Goal: Task Accomplishment & Management: Manage account settings

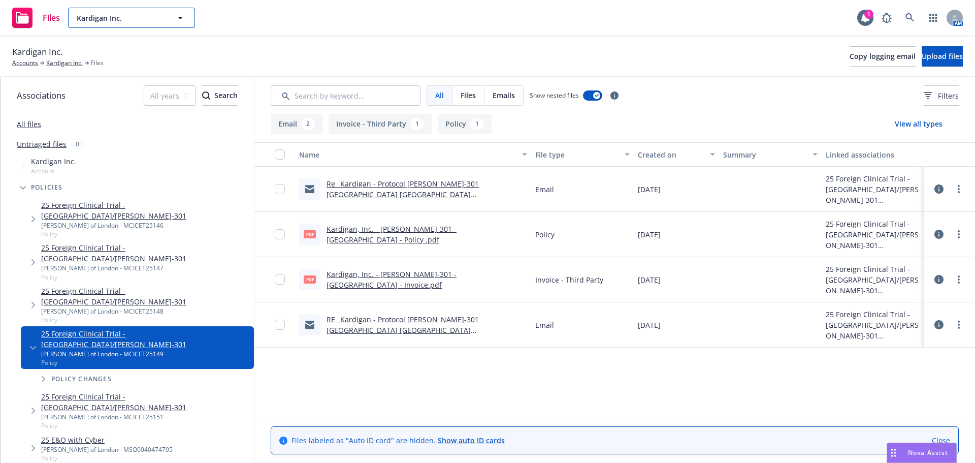
click at [120, 21] on span "Kardigan Inc." at bounding box center [121, 18] width 88 height 11
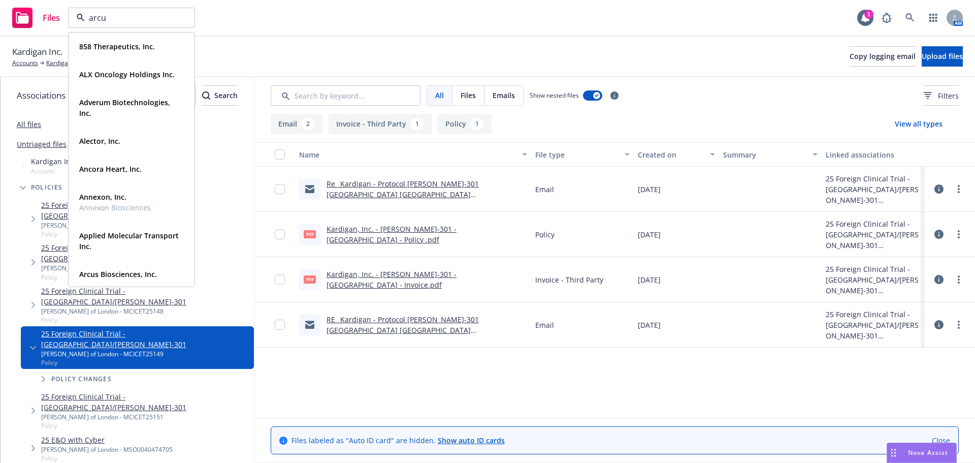
type input "arcus"
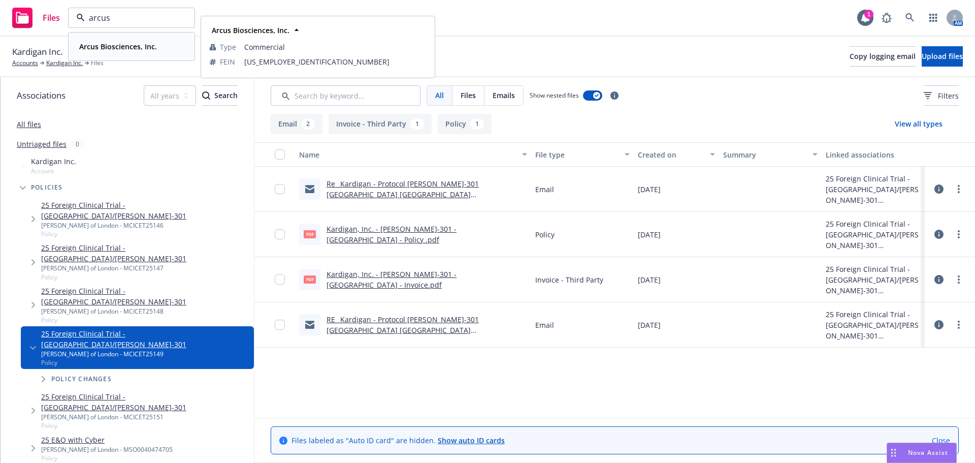
click at [149, 51] on span "Arcus Biosciences, Inc." at bounding box center [118, 46] width 78 height 11
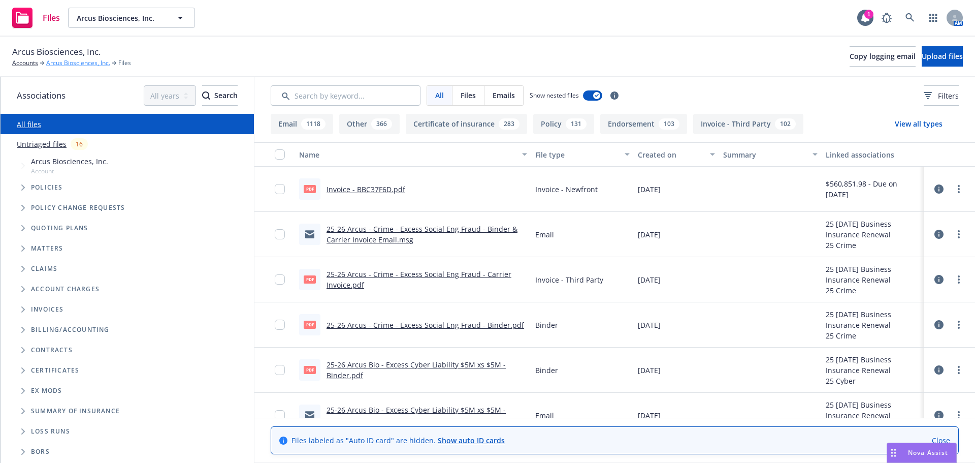
click at [56, 65] on link "Arcus Biosciences, Inc." at bounding box center [78, 62] width 64 height 9
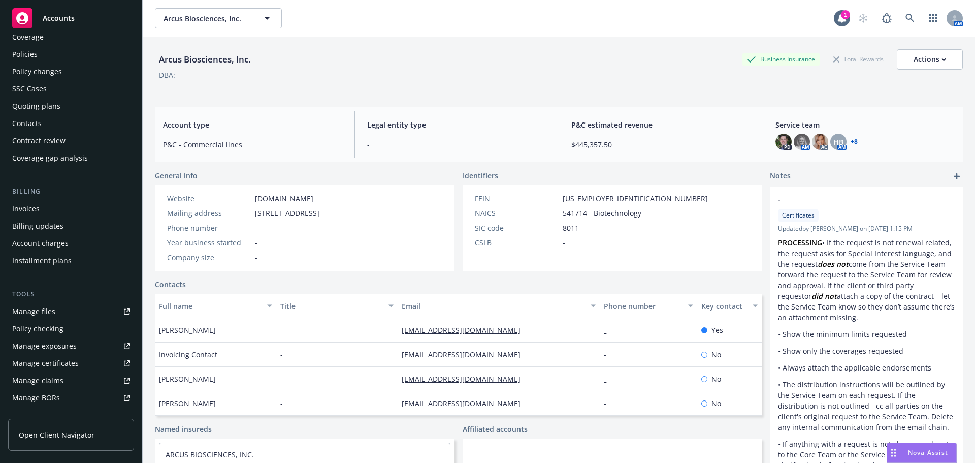
scroll to position [51, 0]
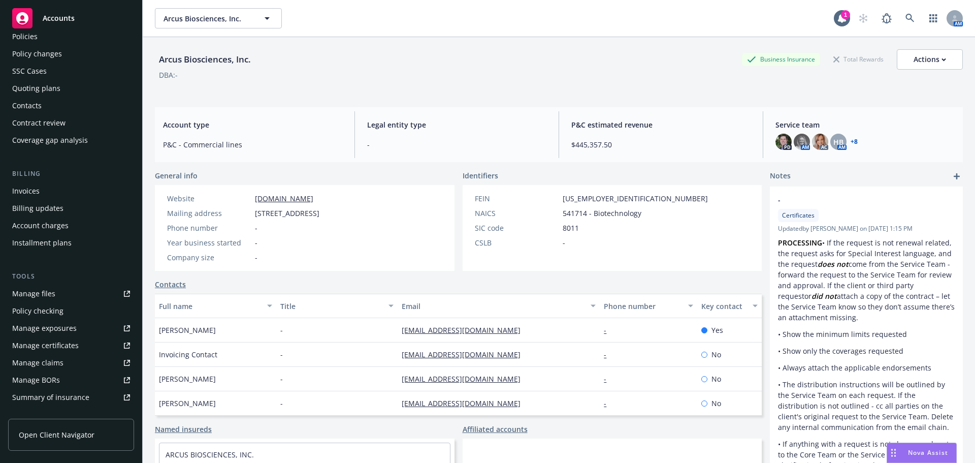
click at [70, 345] on div "Manage certificates" at bounding box center [45, 345] width 67 height 16
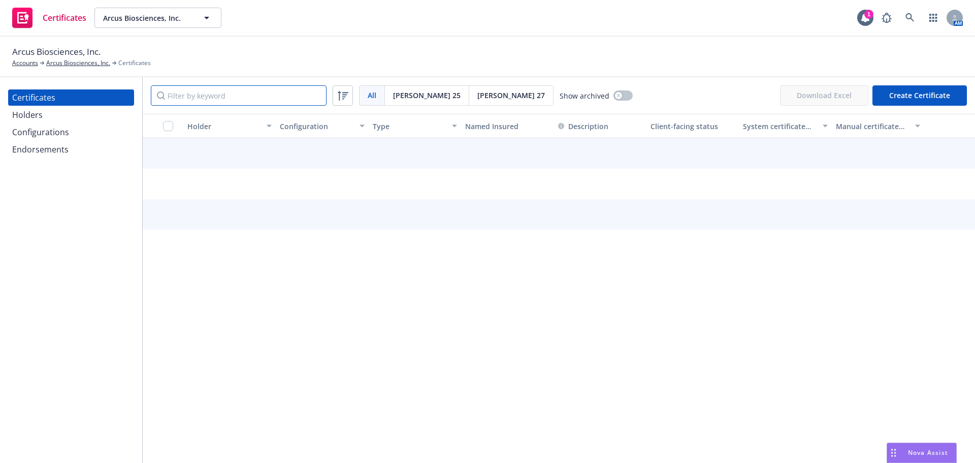
click at [200, 96] on input "Filter by keyword" at bounding box center [239, 95] width 176 height 20
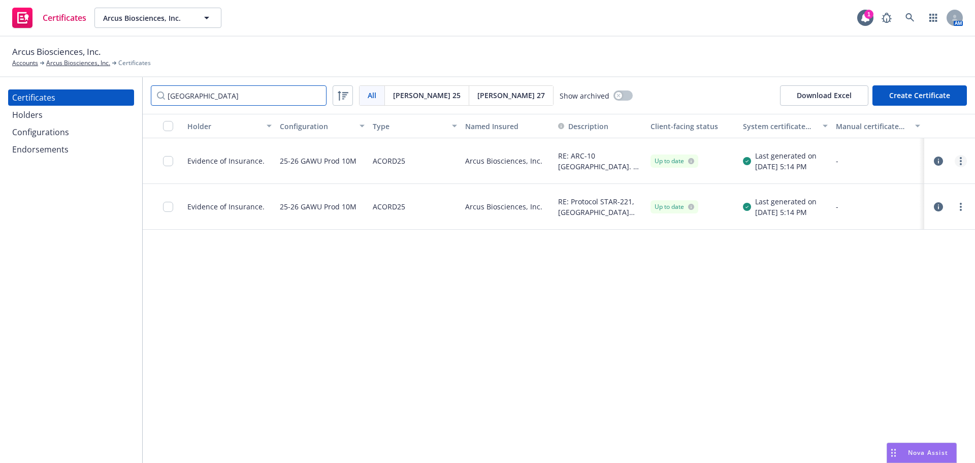
type input "thailand"
click at [961, 164] on circle "more" at bounding box center [961, 164] width 2 height 2
click at [865, 184] on link "Edit" at bounding box center [885, 182] width 162 height 20
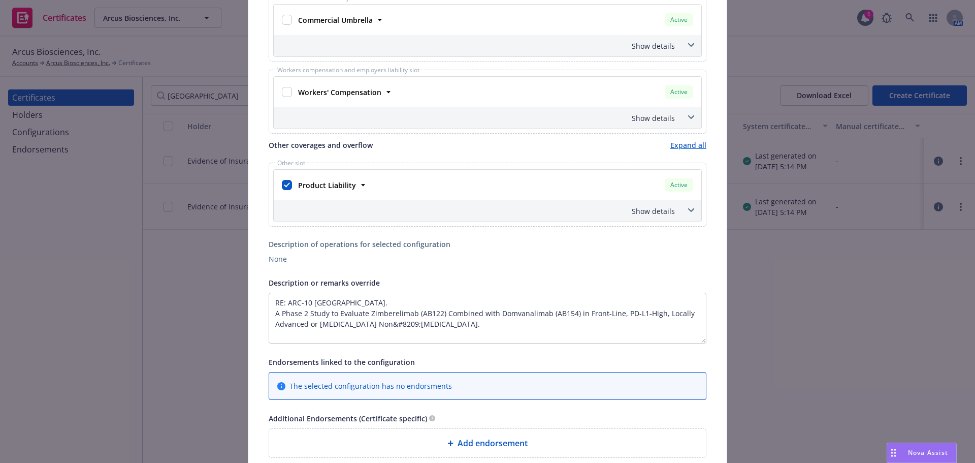
scroll to position [449, 0]
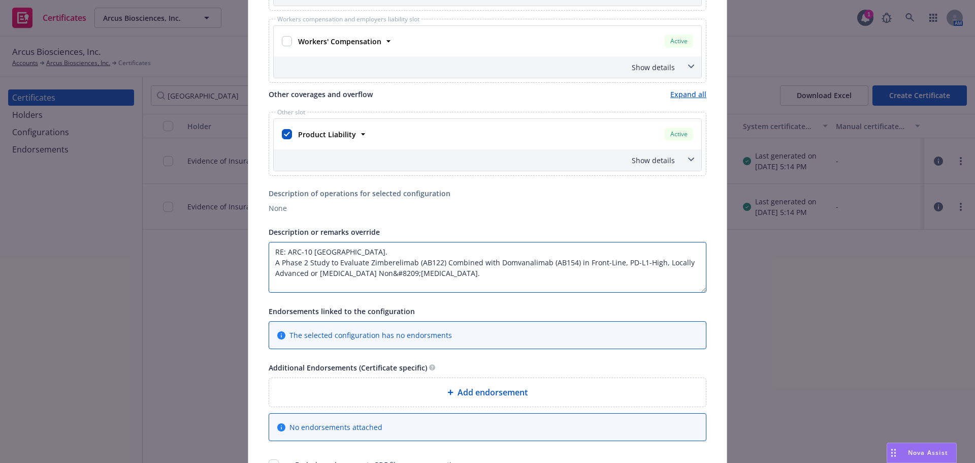
drag, startPoint x: 474, startPoint y: 274, endPoint x: 303, endPoint y: 268, distance: 171.2
click at [262, 264] on div "This account has certificates specific notes. Please review them before creatin…" at bounding box center [487, 53] width 478 height 881
paste textarea "AB154 in Front-Line, PD-L1-High, Locally Advanced or Metastatic Non-Small Cell …"
click at [491, 277] on textarea "RE: ARC-10 [GEOGRAPHIC_DATA]. A Phase 2 Study to Evaluate Zimberelimab (AB122) …" at bounding box center [488, 267] width 438 height 51
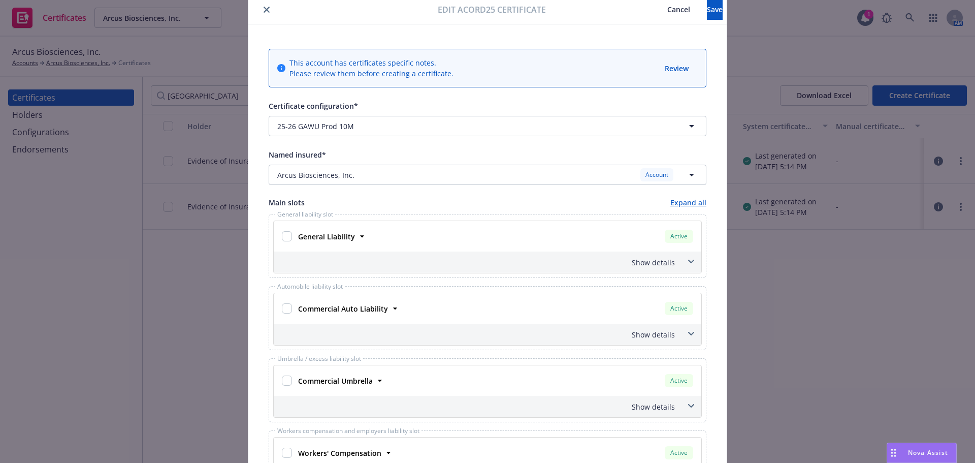
scroll to position [0, 0]
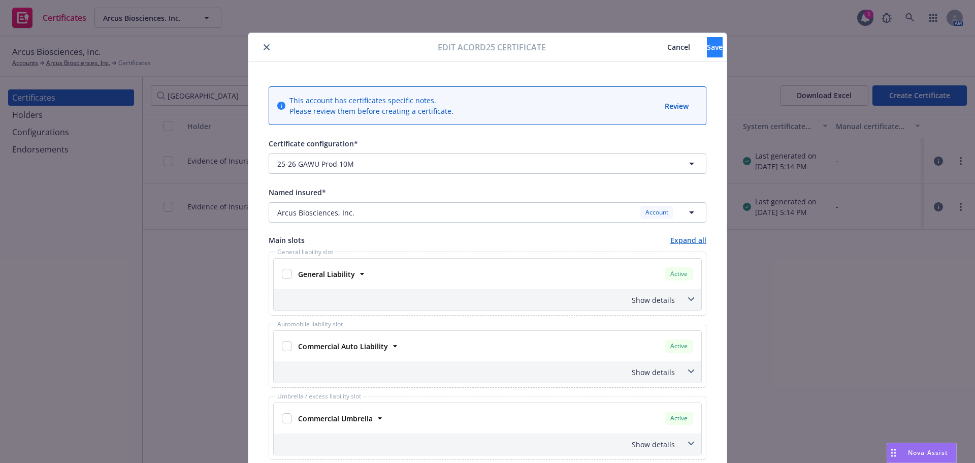
type textarea "RE: ARC-10 [GEOGRAPHIC_DATA]. A Phase 2 Study to Evaluate Zimberelimab (AB122) …"
click at [707, 48] on span "Save" at bounding box center [715, 47] width 16 height 10
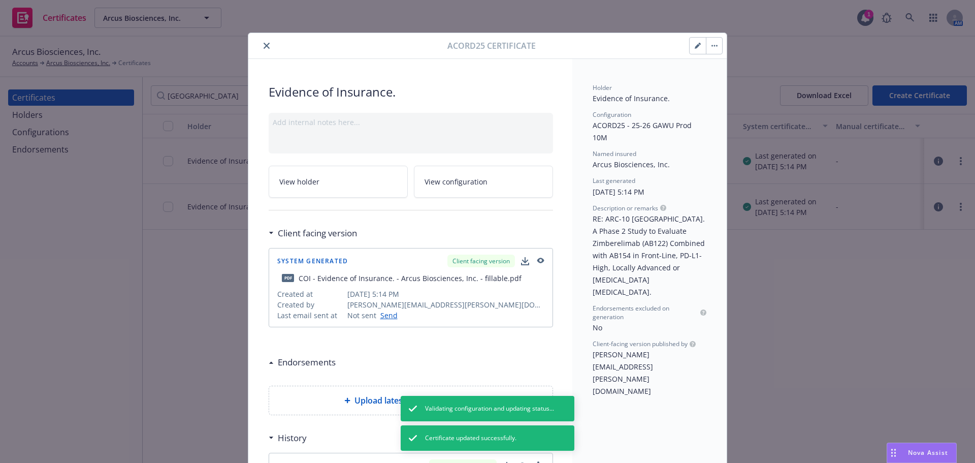
click at [716, 46] on icon "button" at bounding box center [717, 46] width 2 height 2
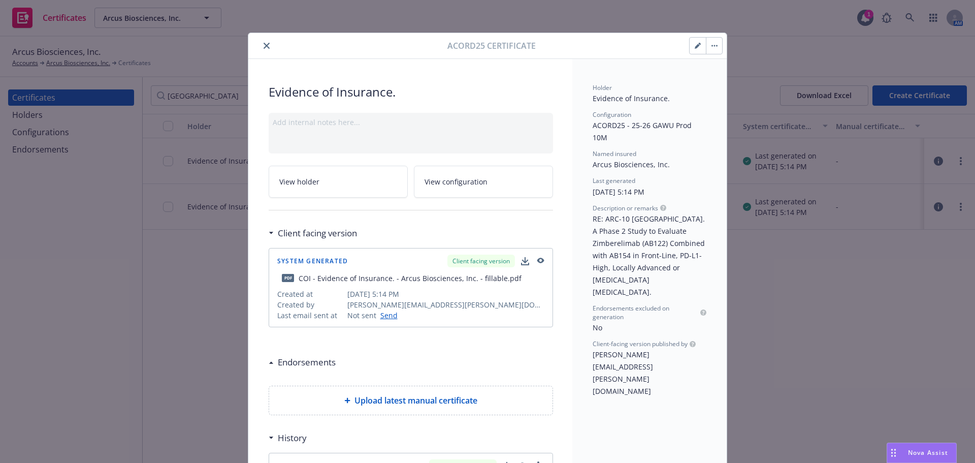
click at [265, 45] on icon "close" at bounding box center [267, 46] width 6 height 6
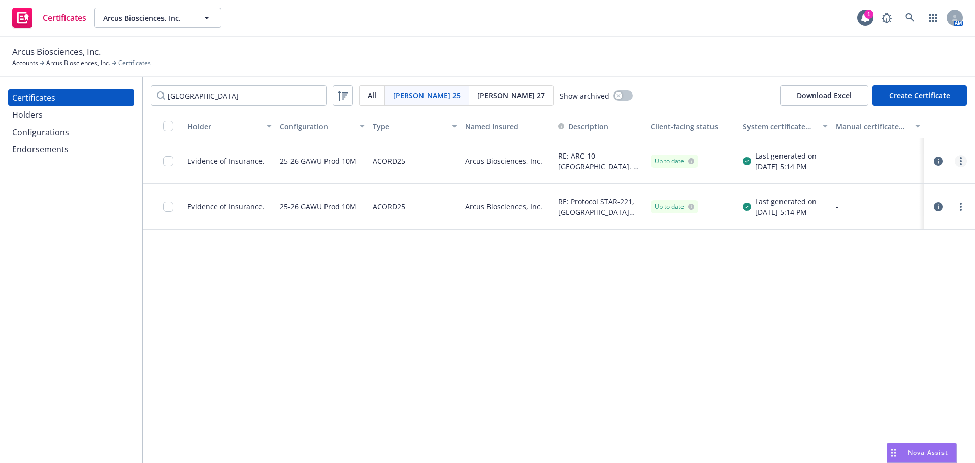
click at [964, 159] on link "more" at bounding box center [960, 161] width 12 height 12
click at [886, 280] on link "Download editable generated certificate" at bounding box center [885, 283] width 162 height 20
click at [960, 163] on icon "more" at bounding box center [961, 161] width 2 height 8
click at [883, 302] on link "Download uneditable generated certificate" at bounding box center [885, 303] width 162 height 20
click at [946, 163] on div at bounding box center [949, 161] width 35 height 12
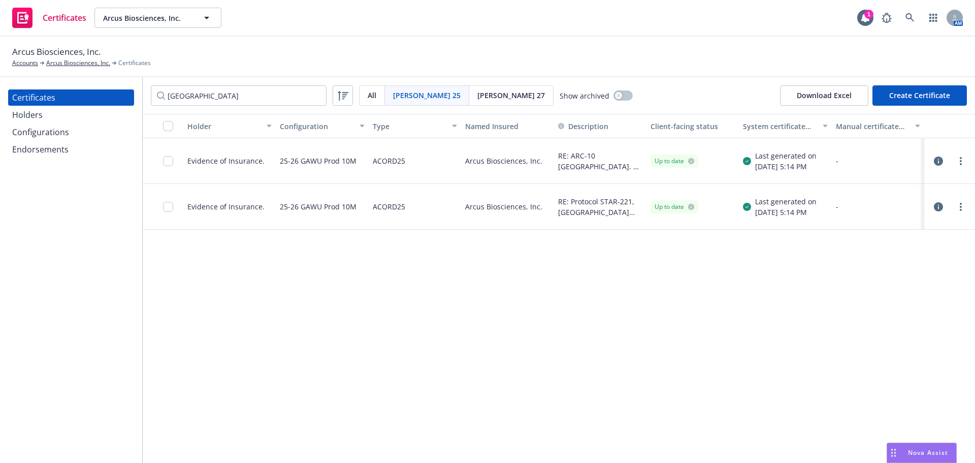
click at [944, 161] on button "button" at bounding box center [938, 161] width 12 height 12
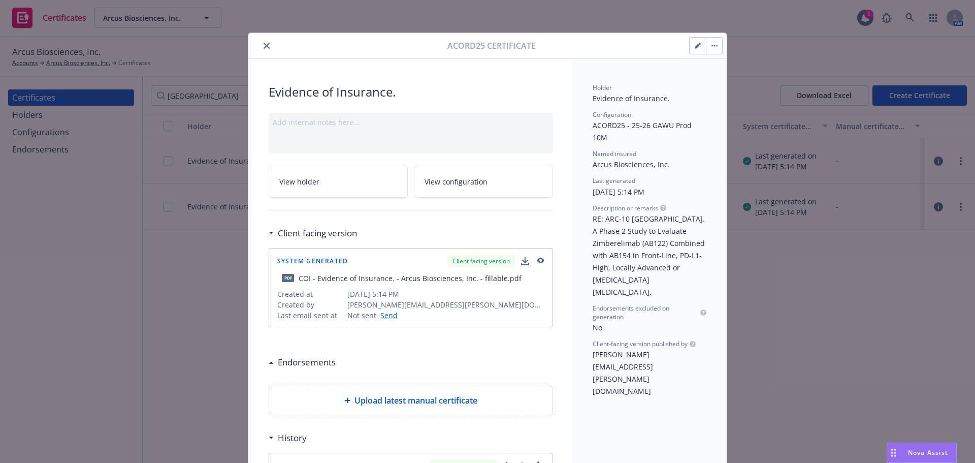
click at [690, 49] on button "button" at bounding box center [697, 46] width 16 height 16
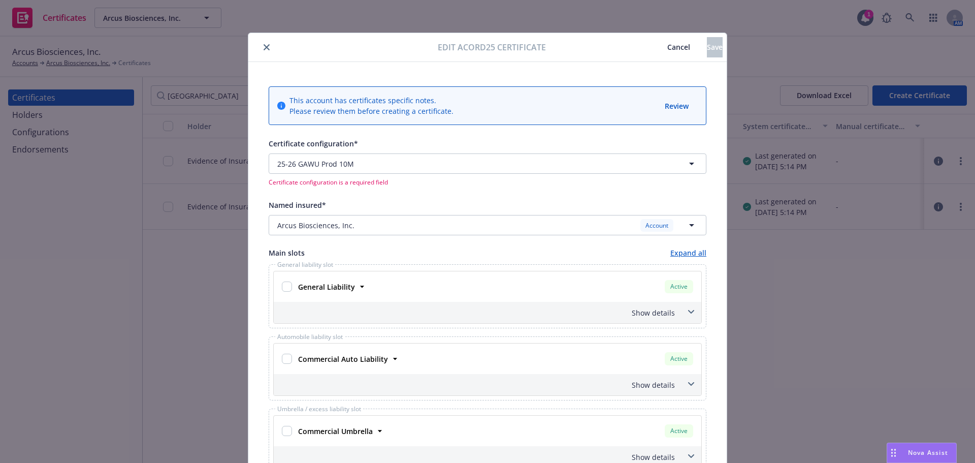
click at [667, 47] on span "Cancel" at bounding box center [678, 47] width 23 height 10
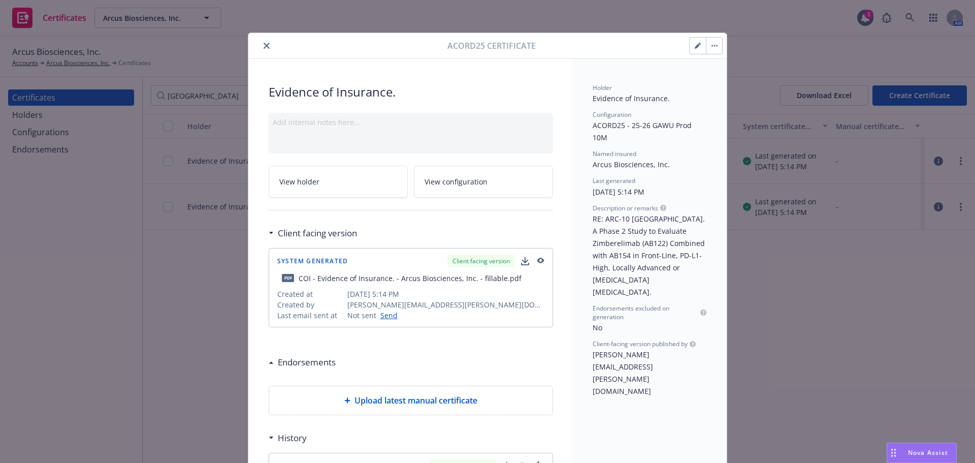
click at [707, 46] on button "button" at bounding box center [714, 46] width 16 height 16
click at [750, 95] on link "Regenerate" at bounding box center [792, 94] width 178 height 20
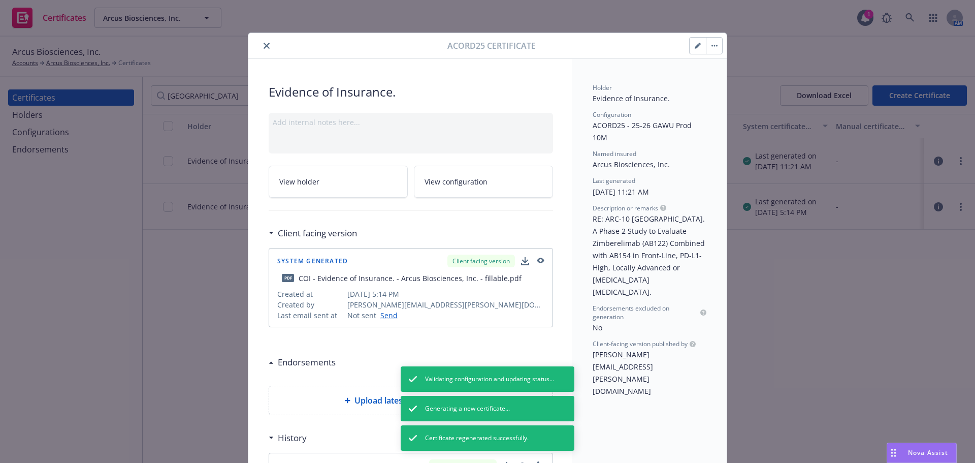
click at [264, 46] on icon "close" at bounding box center [267, 46] width 6 height 6
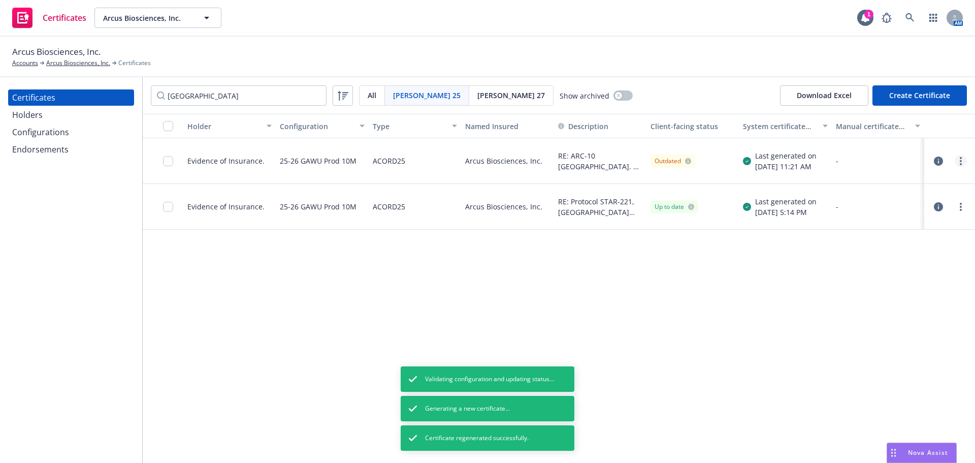
click at [961, 160] on circle "more" at bounding box center [961, 161] width 2 height 2
click at [859, 344] on link "Preview a new version" at bounding box center [885, 344] width 162 height 20
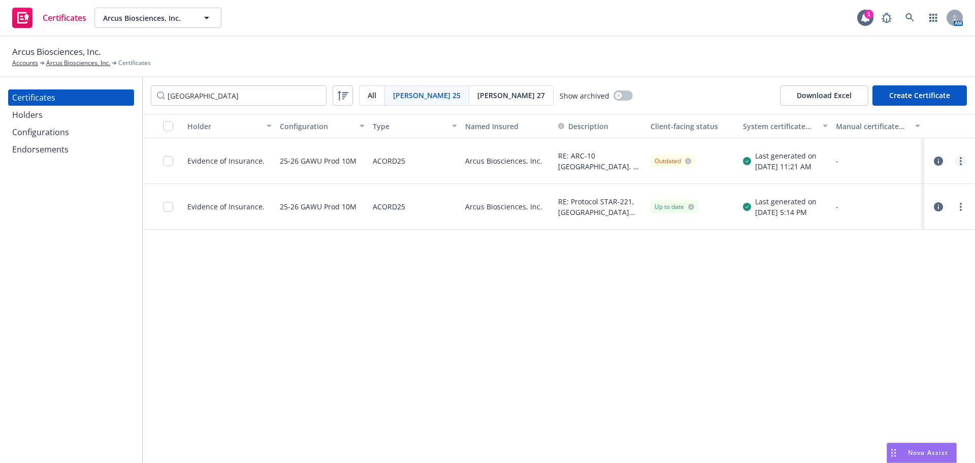
click at [963, 164] on link "more" at bounding box center [960, 161] width 12 height 12
drag, startPoint x: 930, startPoint y: 167, endPoint x: 934, endPoint y: 162, distance: 6.5
click at [930, 167] on div at bounding box center [949, 161] width 43 height 20
click at [935, 161] on icon "button" at bounding box center [938, 160] width 9 height 9
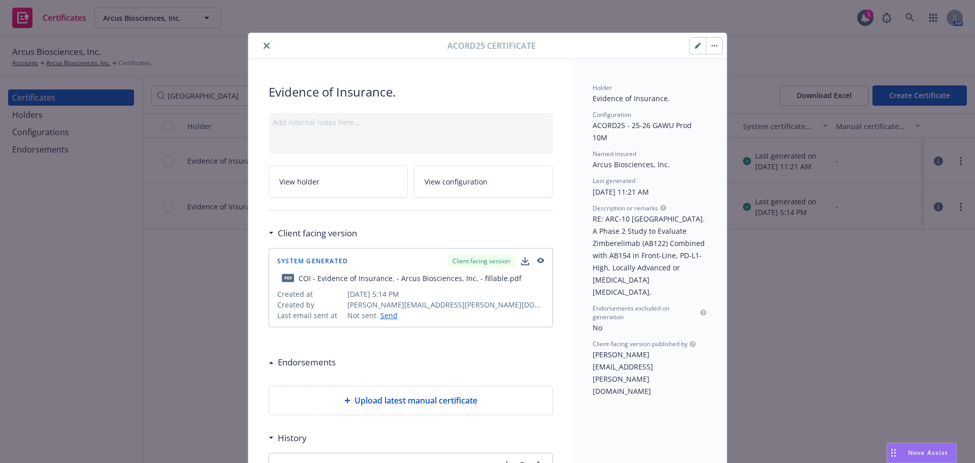
click at [709, 49] on button "button" at bounding box center [714, 46] width 16 height 16
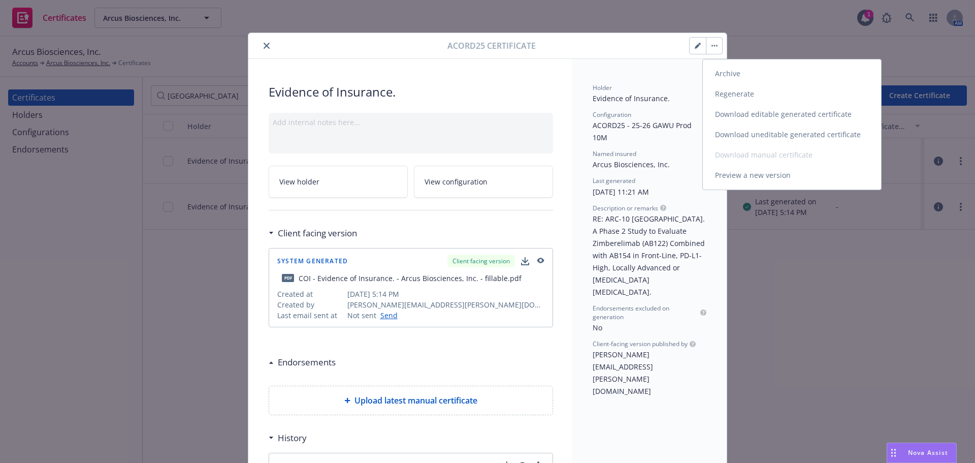
click at [777, 131] on link "Download uneditable generated certificate" at bounding box center [792, 134] width 178 height 20
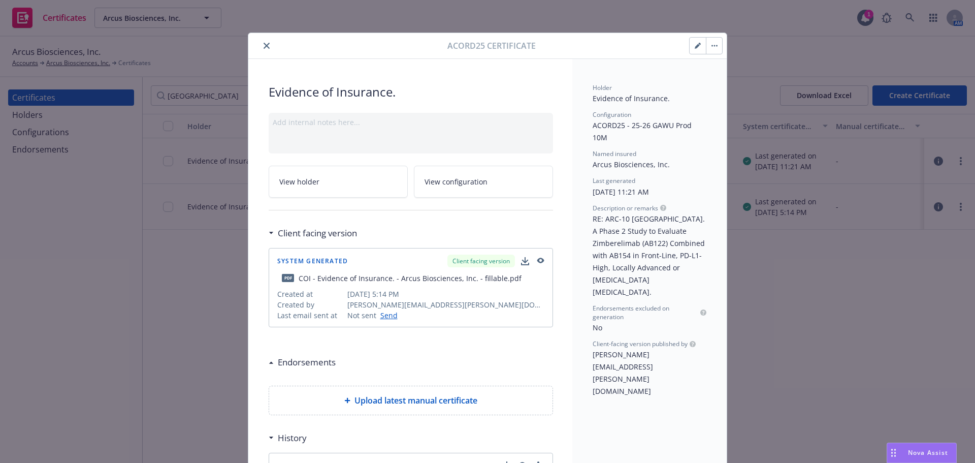
click at [264, 46] on icon "close" at bounding box center [267, 46] width 6 height 6
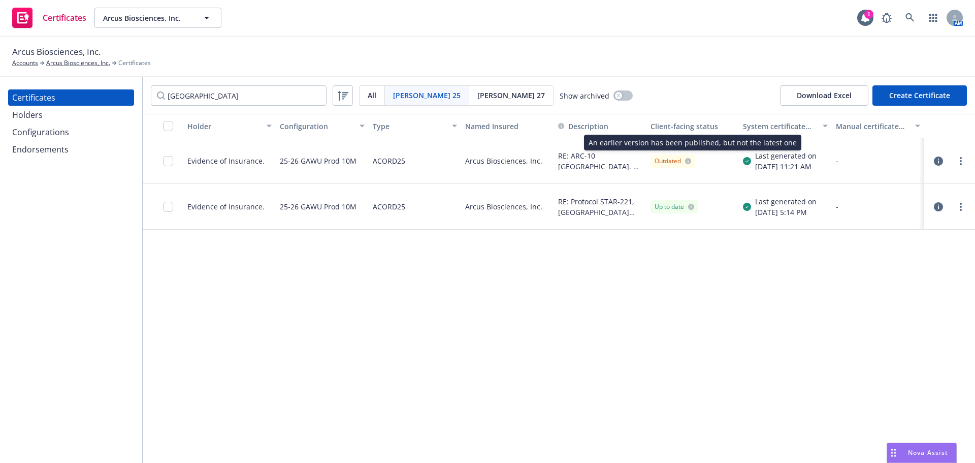
click at [690, 161] on icon at bounding box center [688, 161] width 6 height 6
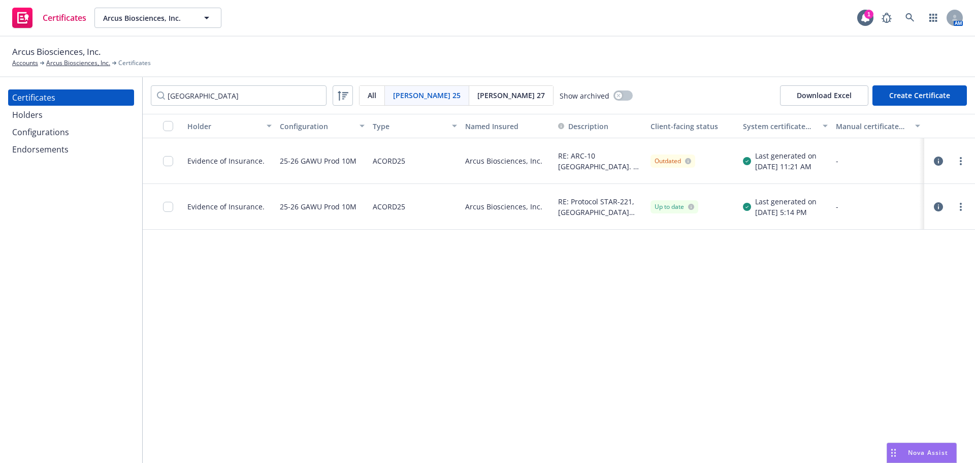
click at [687, 159] on icon at bounding box center [688, 161] width 6 height 6
click at [661, 163] on div "Outdated" at bounding box center [672, 160] width 37 height 9
click at [164, 160] on input "checkbox" at bounding box center [168, 161] width 10 height 10
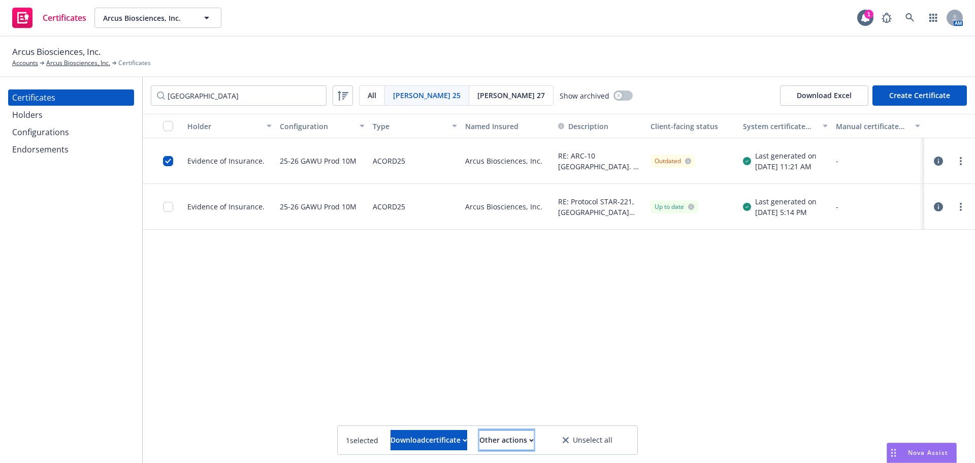
click at [534, 439] on div "Other actions" at bounding box center [506, 439] width 54 height 19
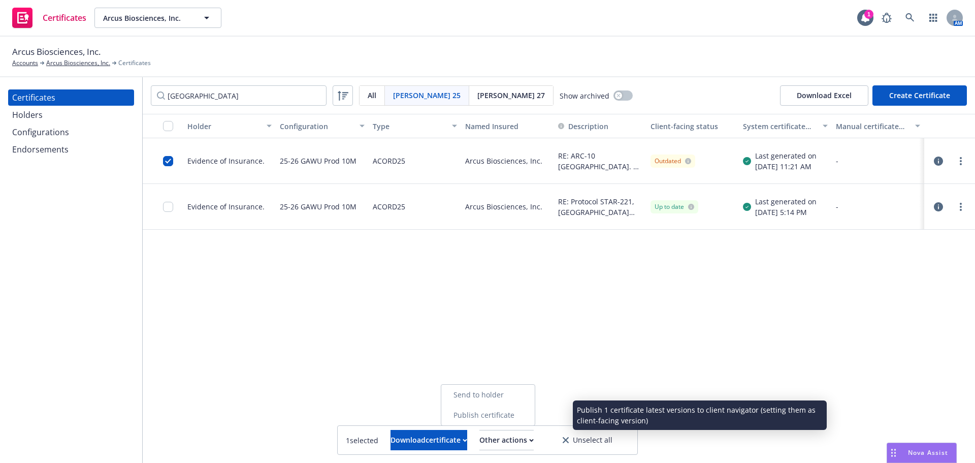
click at [532, 417] on link "Publish certificate" at bounding box center [487, 415] width 93 height 20
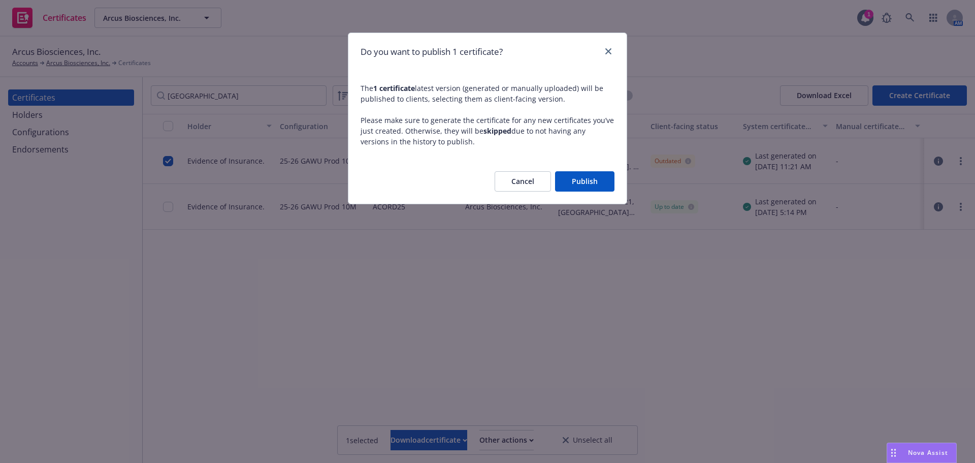
click at [608, 186] on button "Publish" at bounding box center [584, 181] width 59 height 20
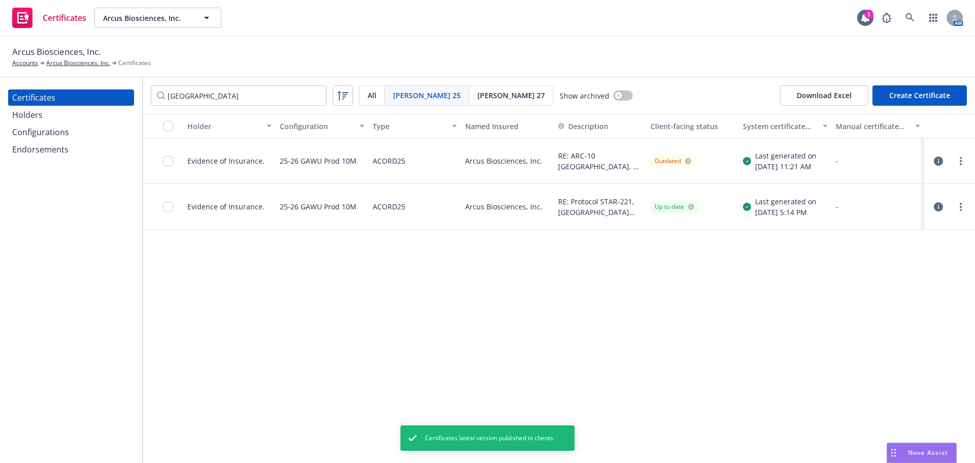
click at [691, 166] on div "Outdated" at bounding box center [672, 160] width 45 height 13
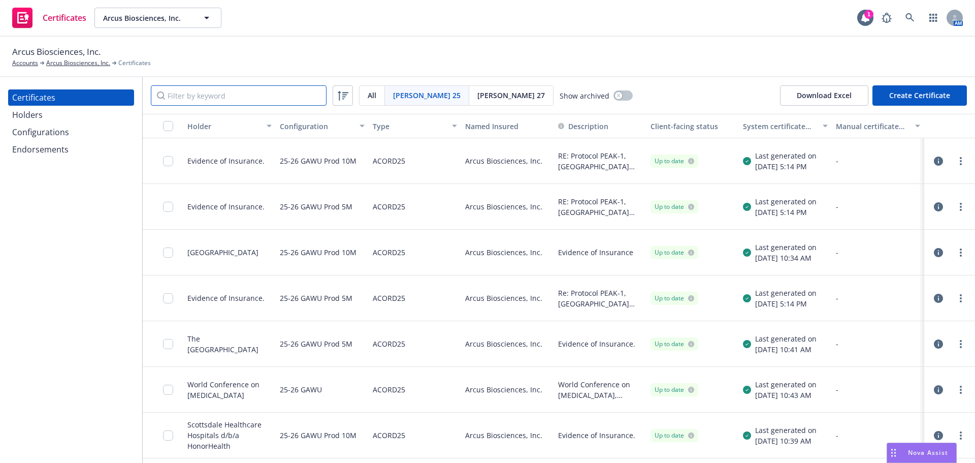
click at [218, 96] on input "Filter by keyword" at bounding box center [239, 95] width 176 height 20
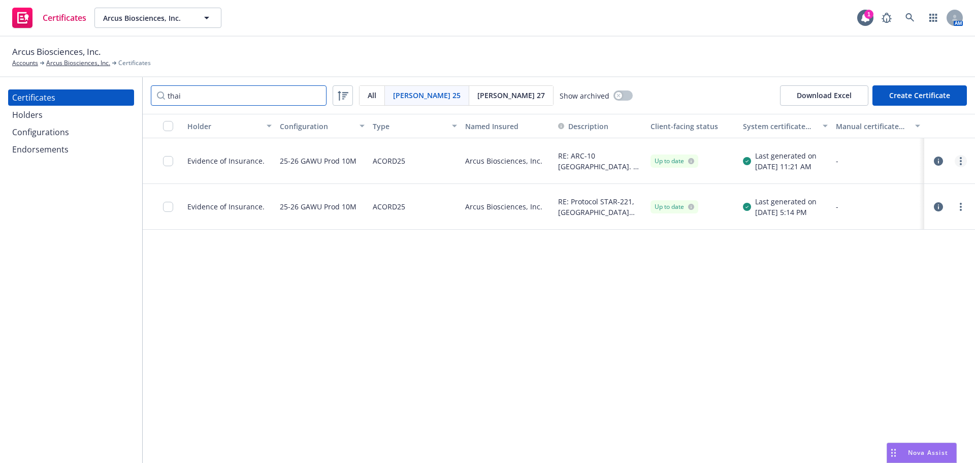
type input "thai"
click at [962, 160] on link "more" at bounding box center [960, 161] width 12 height 12
click at [859, 309] on link "Download uneditable generated certificate" at bounding box center [885, 303] width 162 height 20
